Goal: Transaction & Acquisition: Purchase product/service

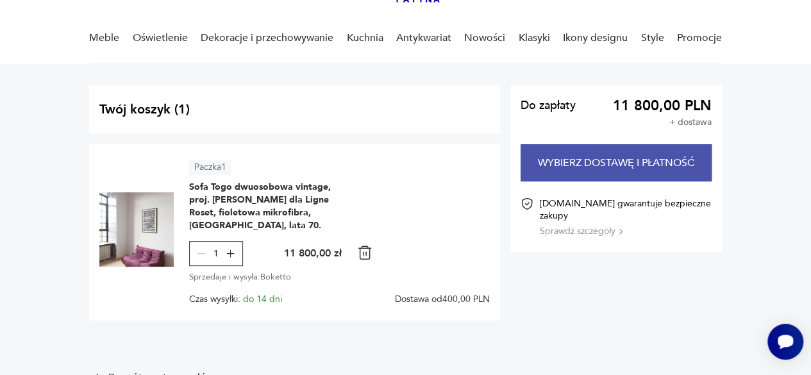
scroll to position [88, 0]
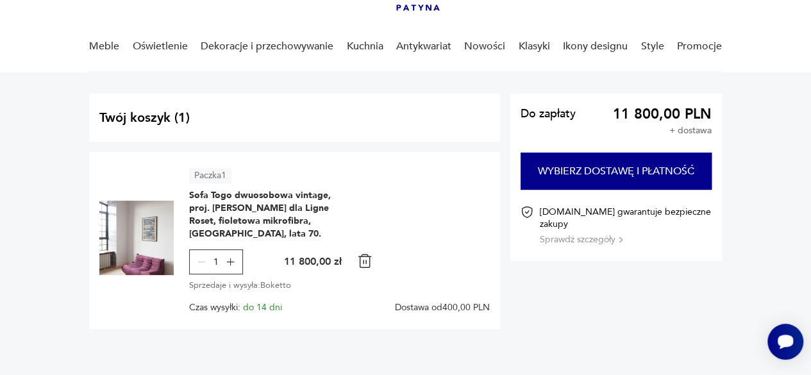
click at [451, 303] on span "Dostawa od 400,00 PLN" at bounding box center [442, 308] width 95 height 10
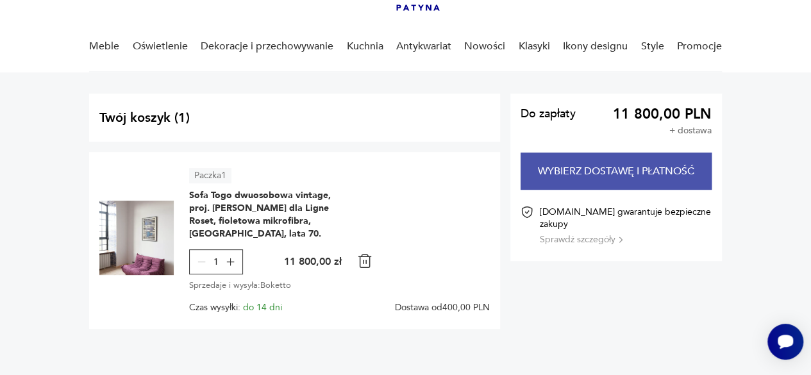
click at [638, 168] on button "Wybierz dostawę i płatność" at bounding box center [616, 171] width 191 height 37
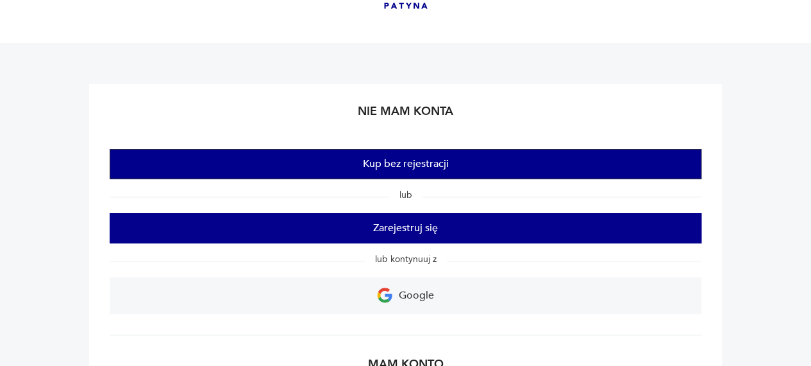
click at [638, 168] on button "Kup bez rejestracji" at bounding box center [406, 164] width 592 height 30
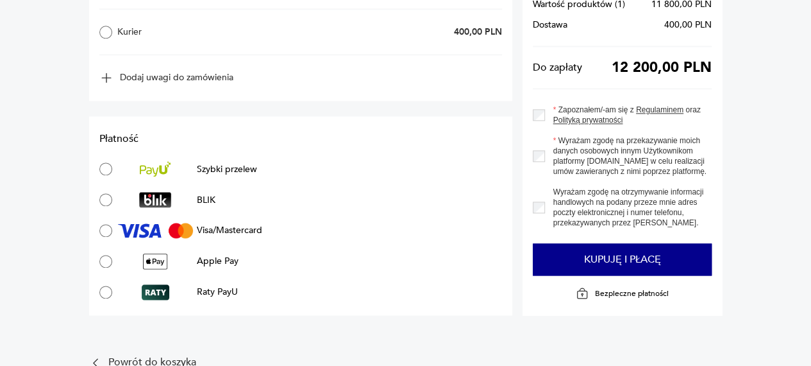
scroll to position [785, 0]
